Goal: Navigation & Orientation: Find specific page/section

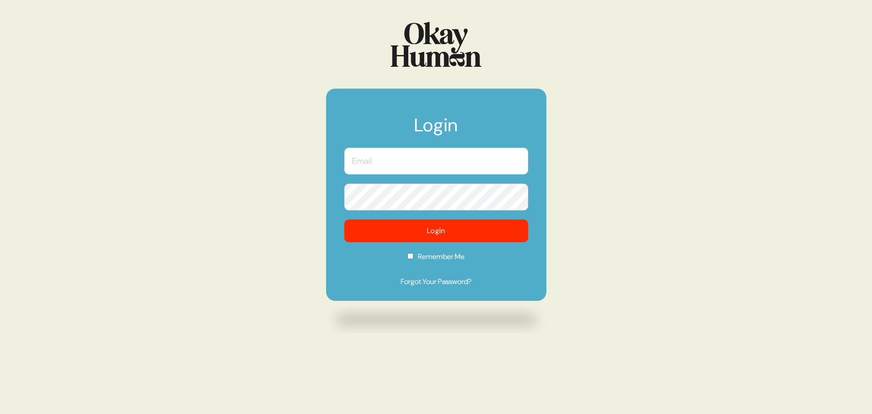
click at [384, 165] on input "text" at bounding box center [436, 161] width 184 height 27
click at [424, 159] on input "text" at bounding box center [436, 161] width 184 height 27
type input "i"
click at [0, 413] on com-1password-button at bounding box center [0, 414] width 0 height 0
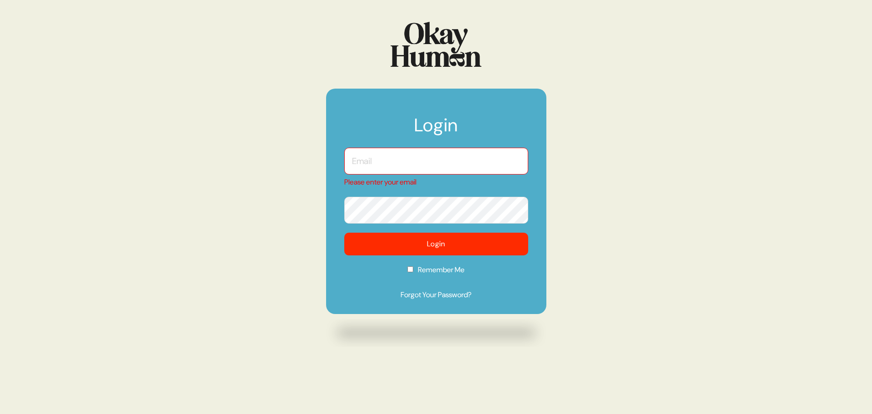
type input "[PERSON_NAME][EMAIL_ADDRESS][DOMAIN_NAME]"
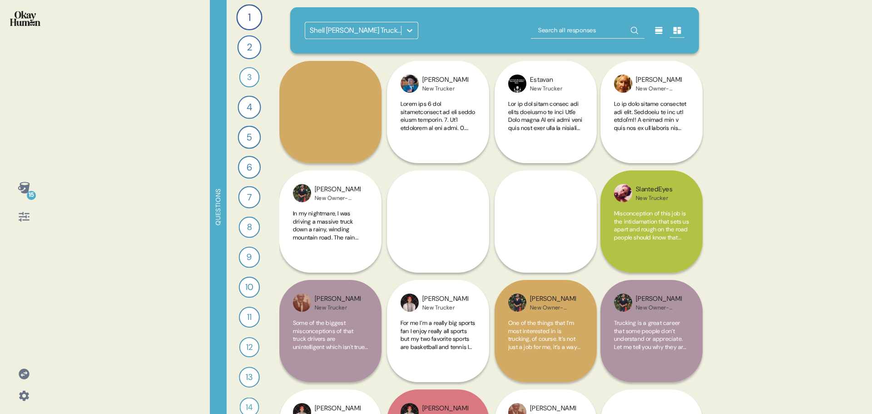
click at [408, 32] on icon at bounding box center [409, 30] width 9 height 9
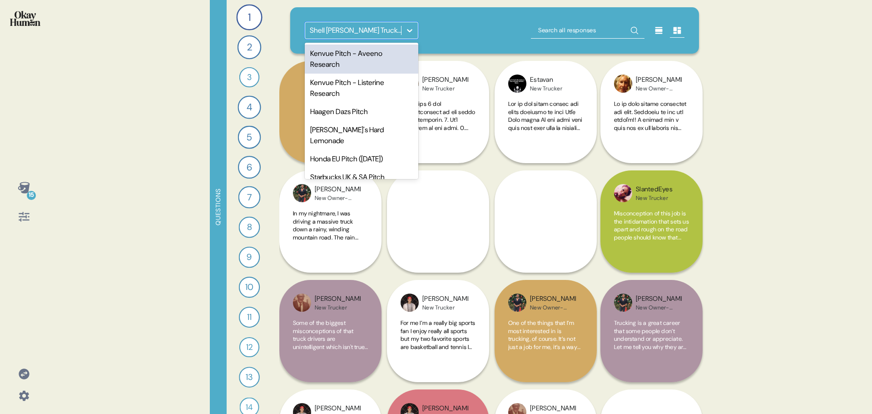
scroll to position [454, 0]
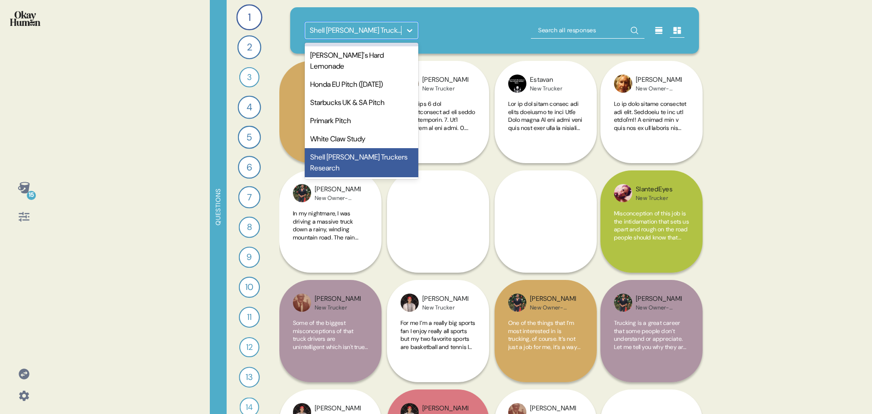
click at [374, 46] on div "Haagen Dazs Pitch" at bounding box center [362, 37] width 114 height 18
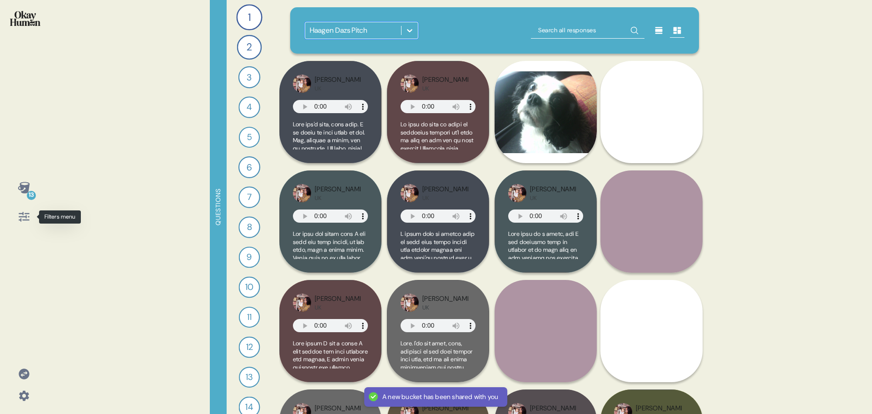
click at [25, 212] on icon at bounding box center [24, 216] width 13 height 13
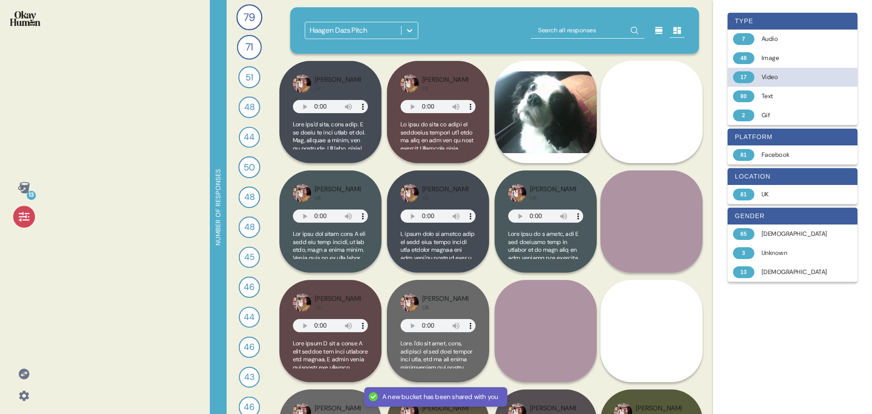
click at [776, 79] on div "Video" at bounding box center [797, 77] width 72 height 9
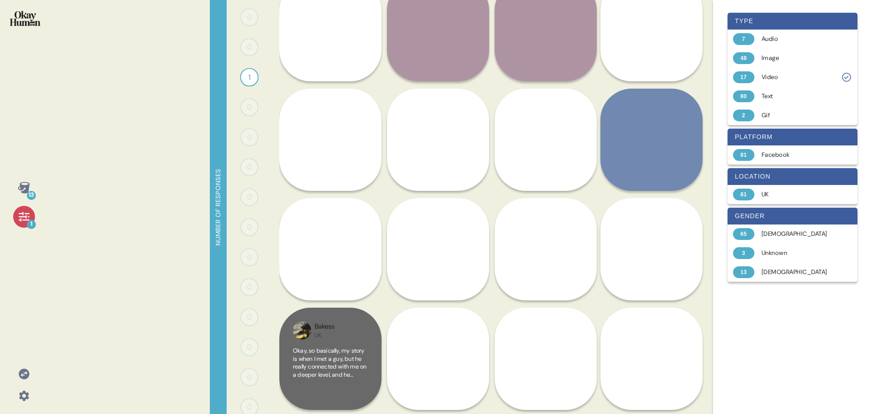
scroll to position [0, 0]
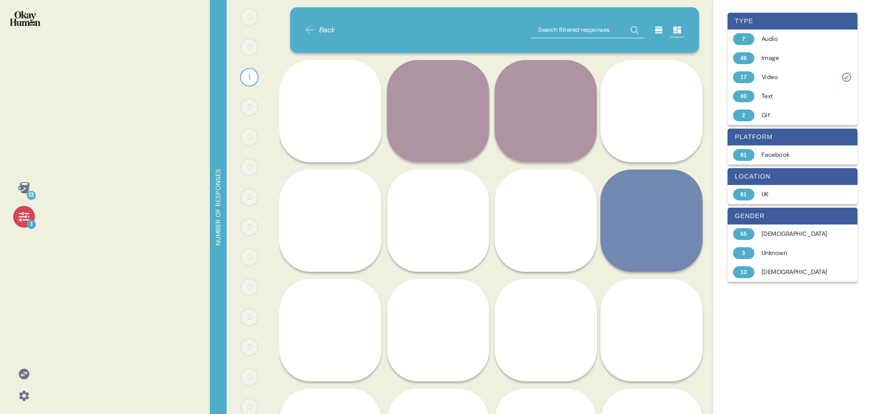
click at [307, 30] on icon at bounding box center [310, 30] width 11 height 11
